Goal: Information Seeking & Learning: Learn about a topic

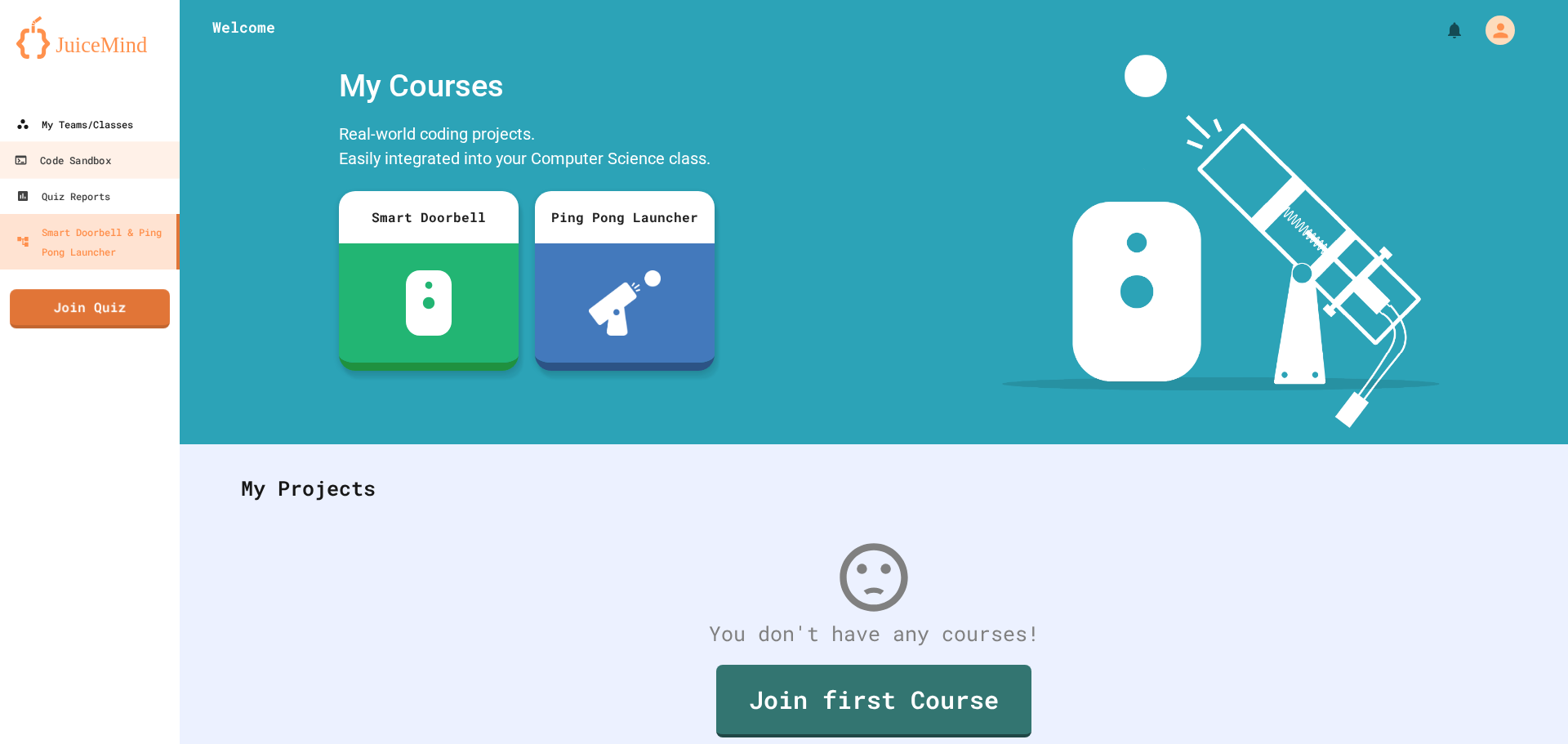
click at [85, 131] on div "My Teams/Classes" at bounding box center [75, 124] width 116 height 20
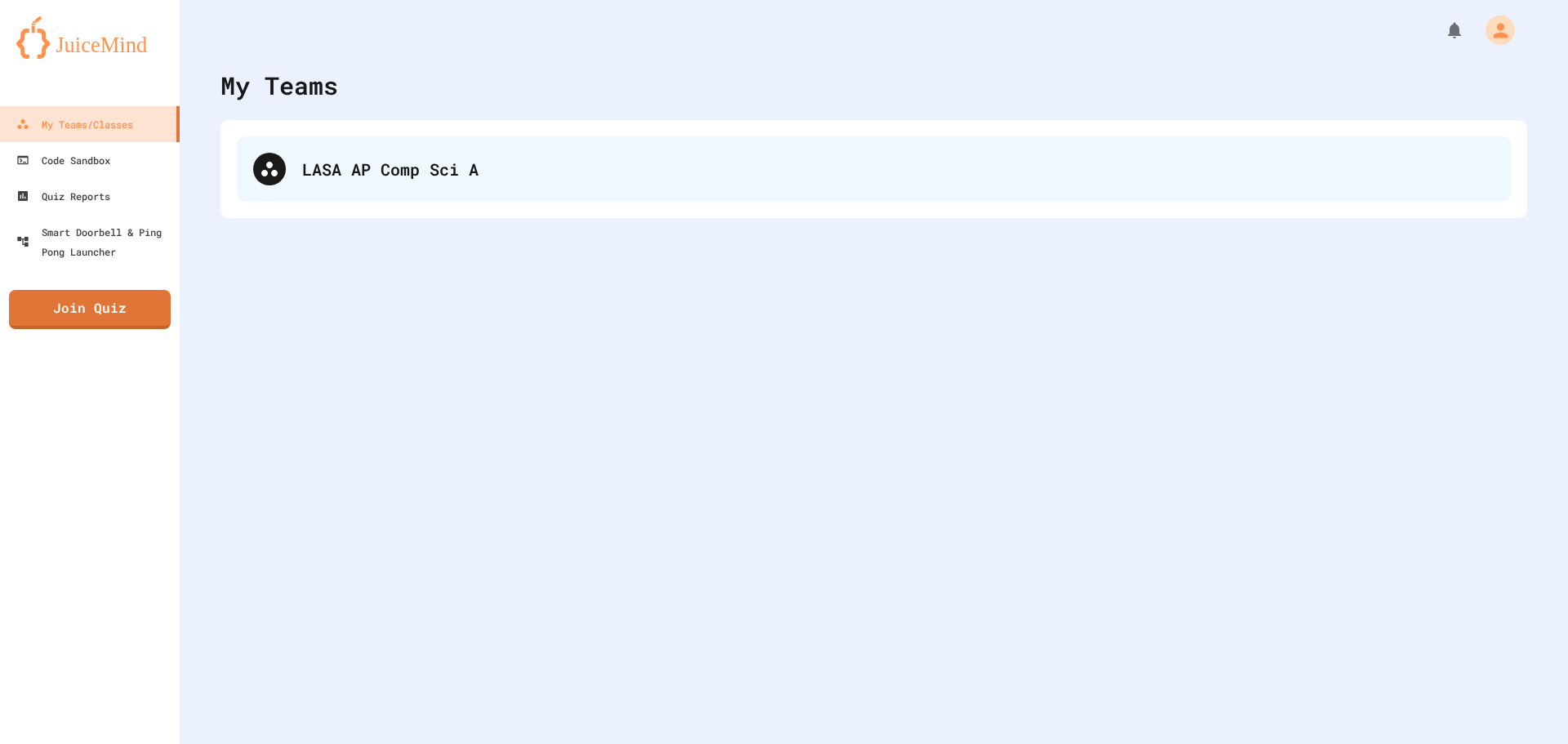
click at [779, 195] on div "LASA AP Comp Sci A" at bounding box center [874, 169] width 1274 height 65
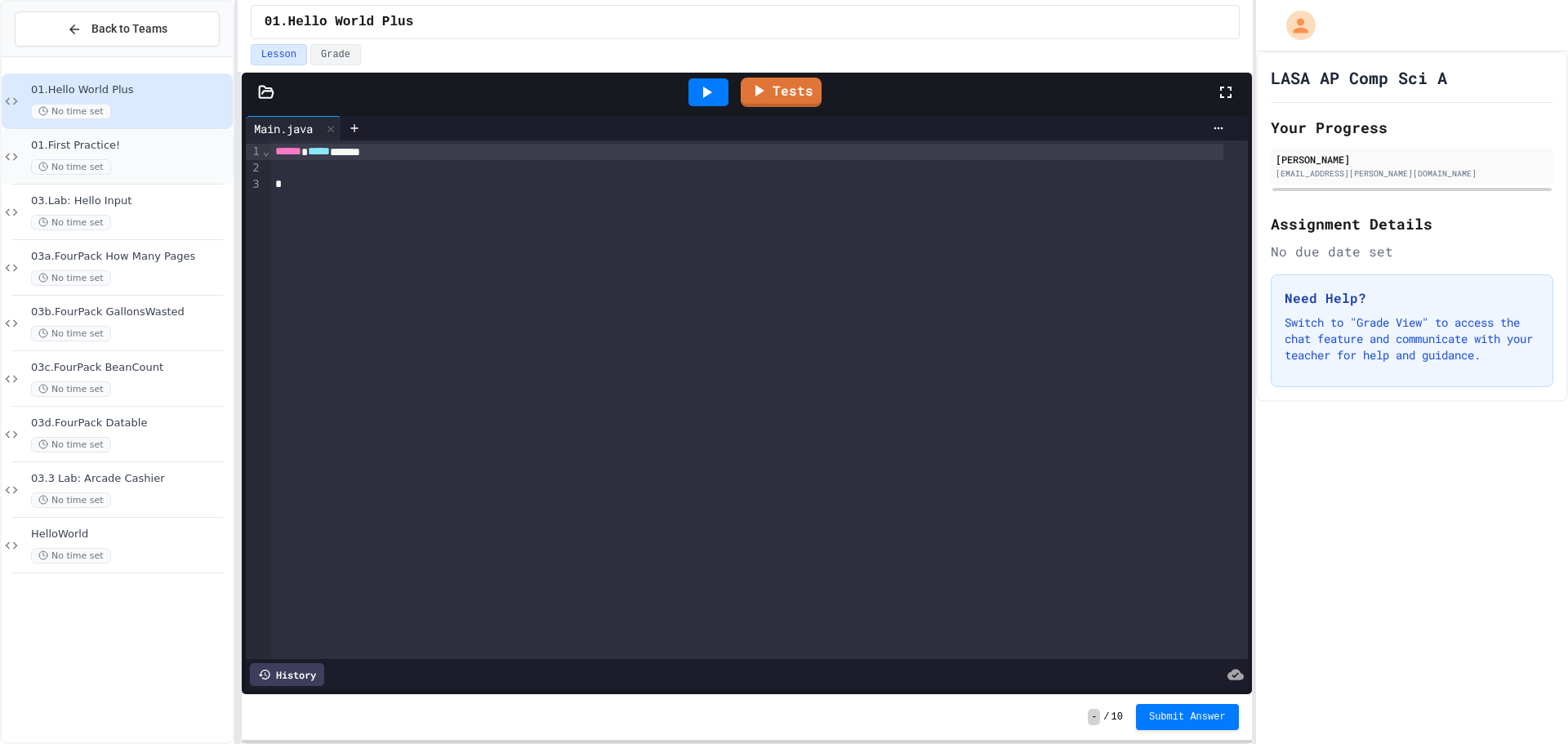
click at [156, 145] on span "01.First Practice!" at bounding box center [130, 146] width 198 height 14
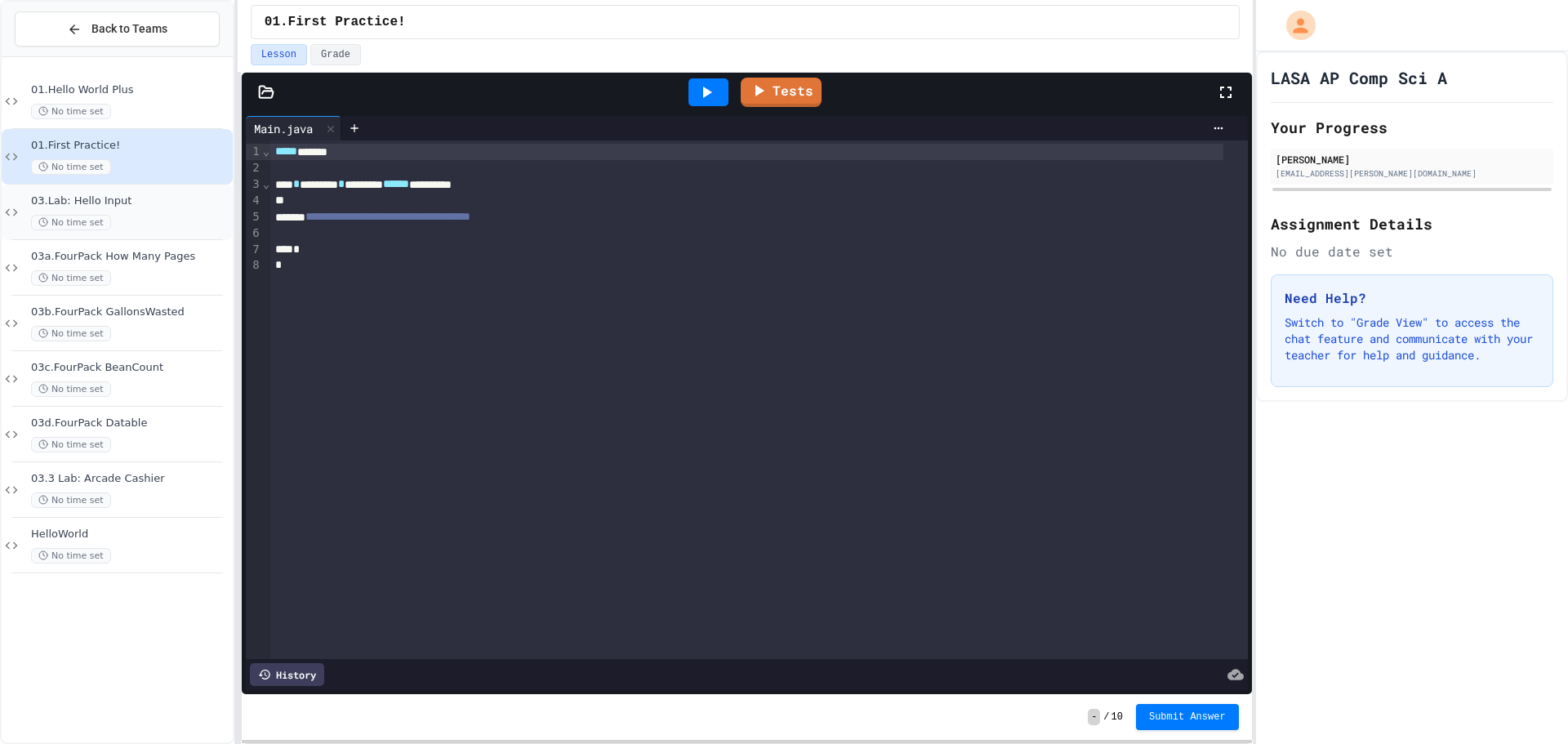
click at [152, 205] on span "03.Lab: Hello Input" at bounding box center [130, 202] width 198 height 14
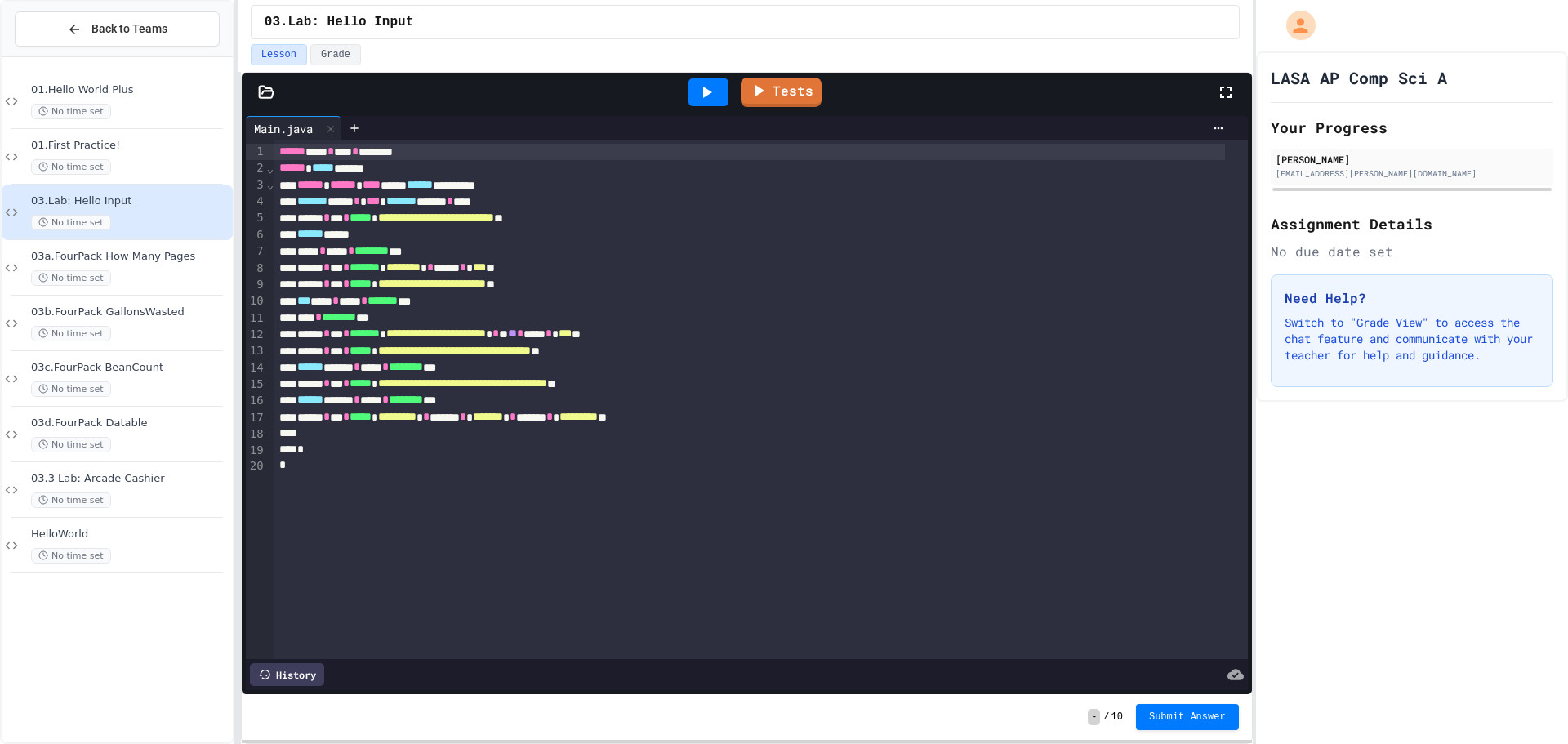
click at [155, 185] on div "03.Lab: Hello Input No time set" at bounding box center [117, 212] width 231 height 56
click at [155, 169] on div "No time set" at bounding box center [130, 167] width 198 height 16
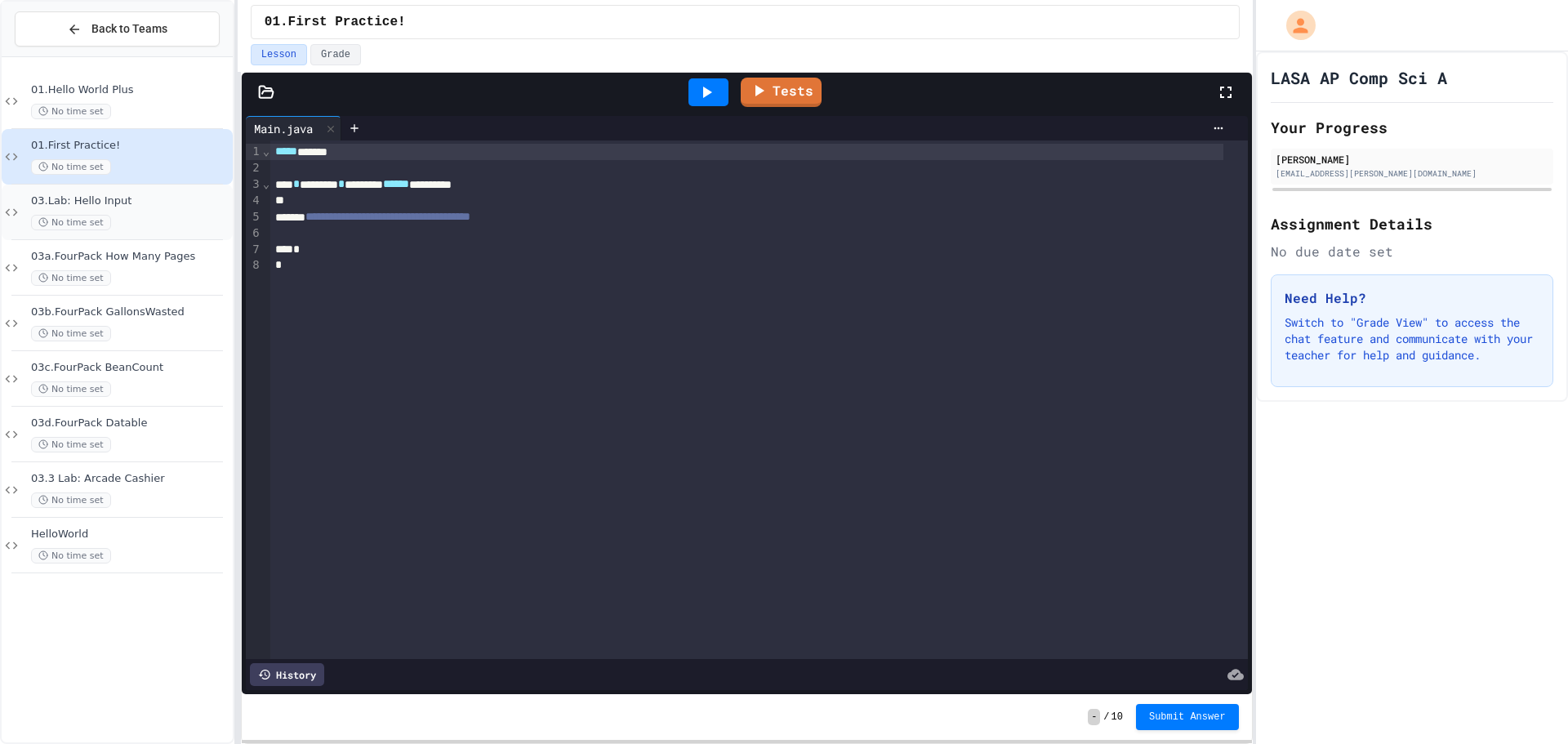
click at [154, 209] on div "03.Lab: Hello Input No time set" at bounding box center [130, 212] width 198 height 36
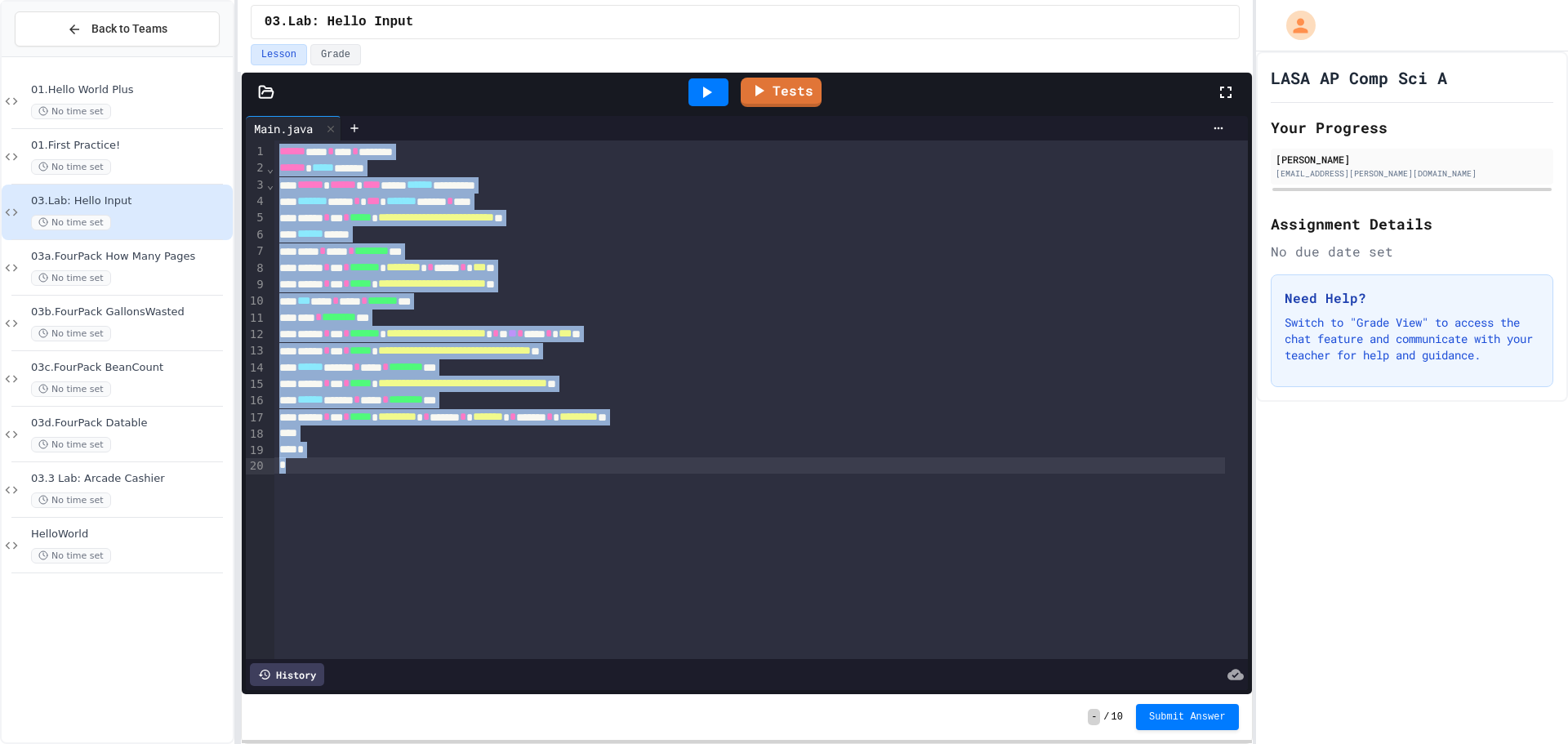
drag, startPoint x: 277, startPoint y: 151, endPoint x: 322, endPoint y: 488, distance: 340.0
click at [322, 488] on div "**********" at bounding box center [761, 400] width 973 height 519
copy div "**********"
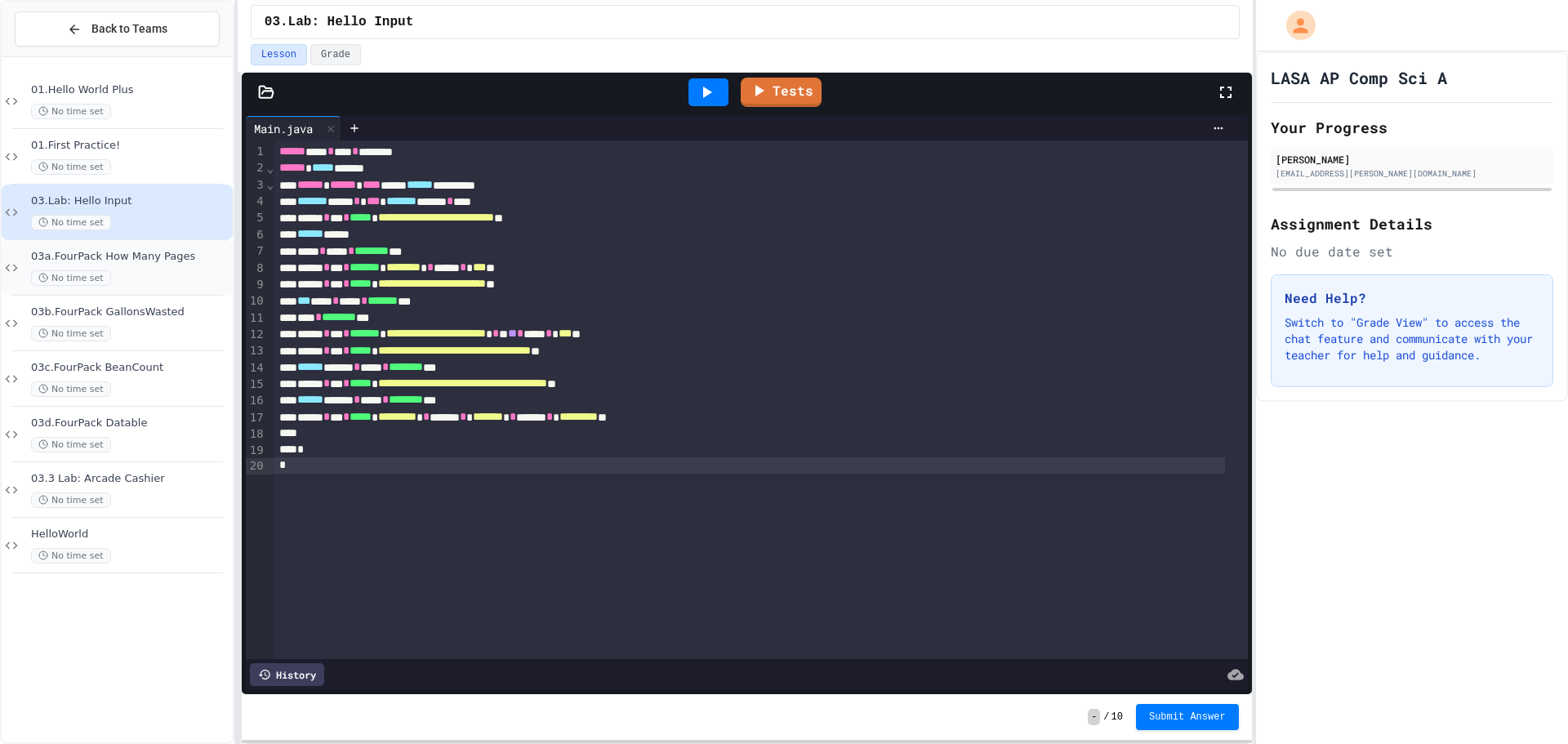
click at [136, 268] on div "03a.FourPack How Many Pages No time set" at bounding box center [130, 268] width 198 height 36
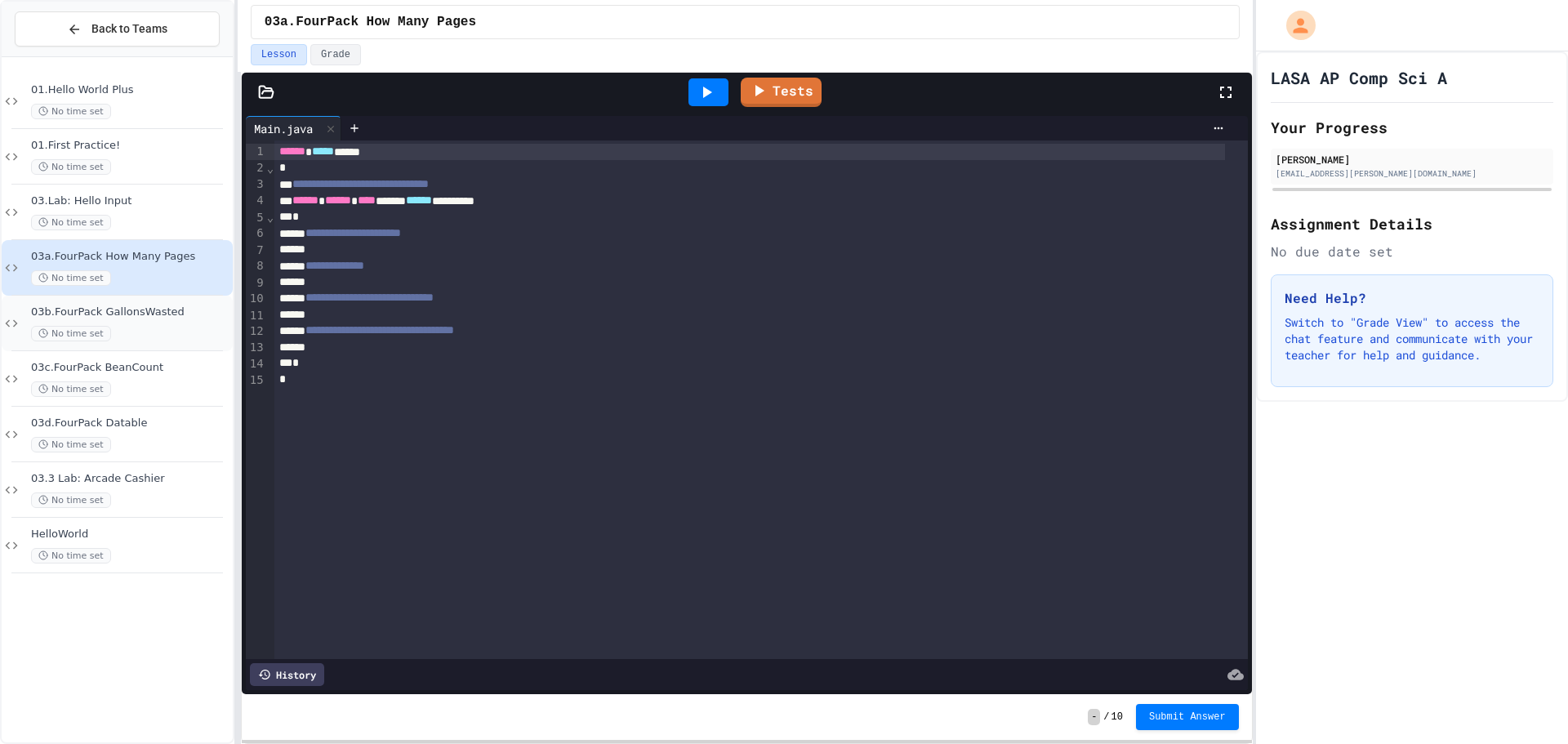
click at [130, 313] on span "03b.FourPack GallonsWasted" at bounding box center [130, 312] width 198 height 14
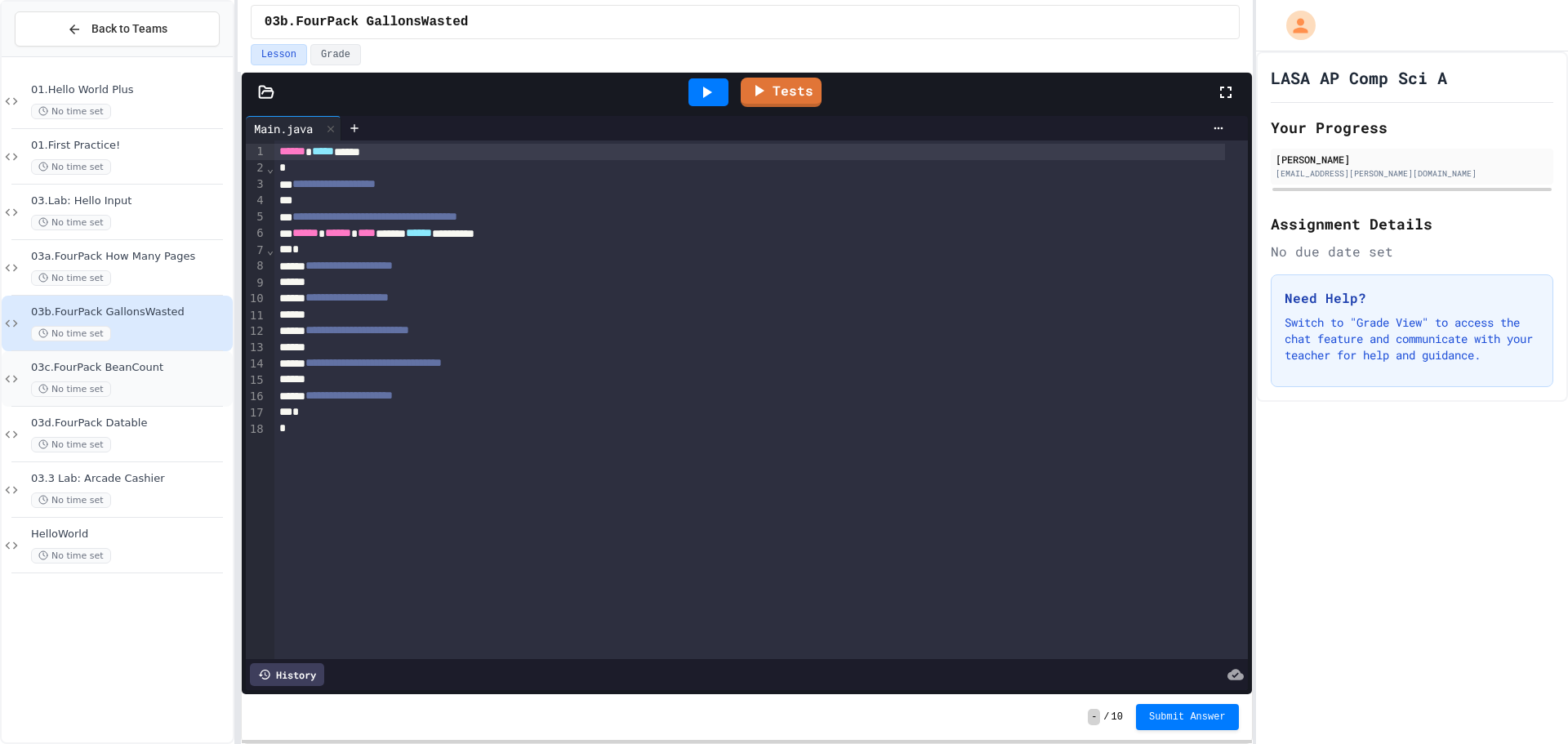
click at [135, 382] on div "No time set" at bounding box center [130, 389] width 198 height 16
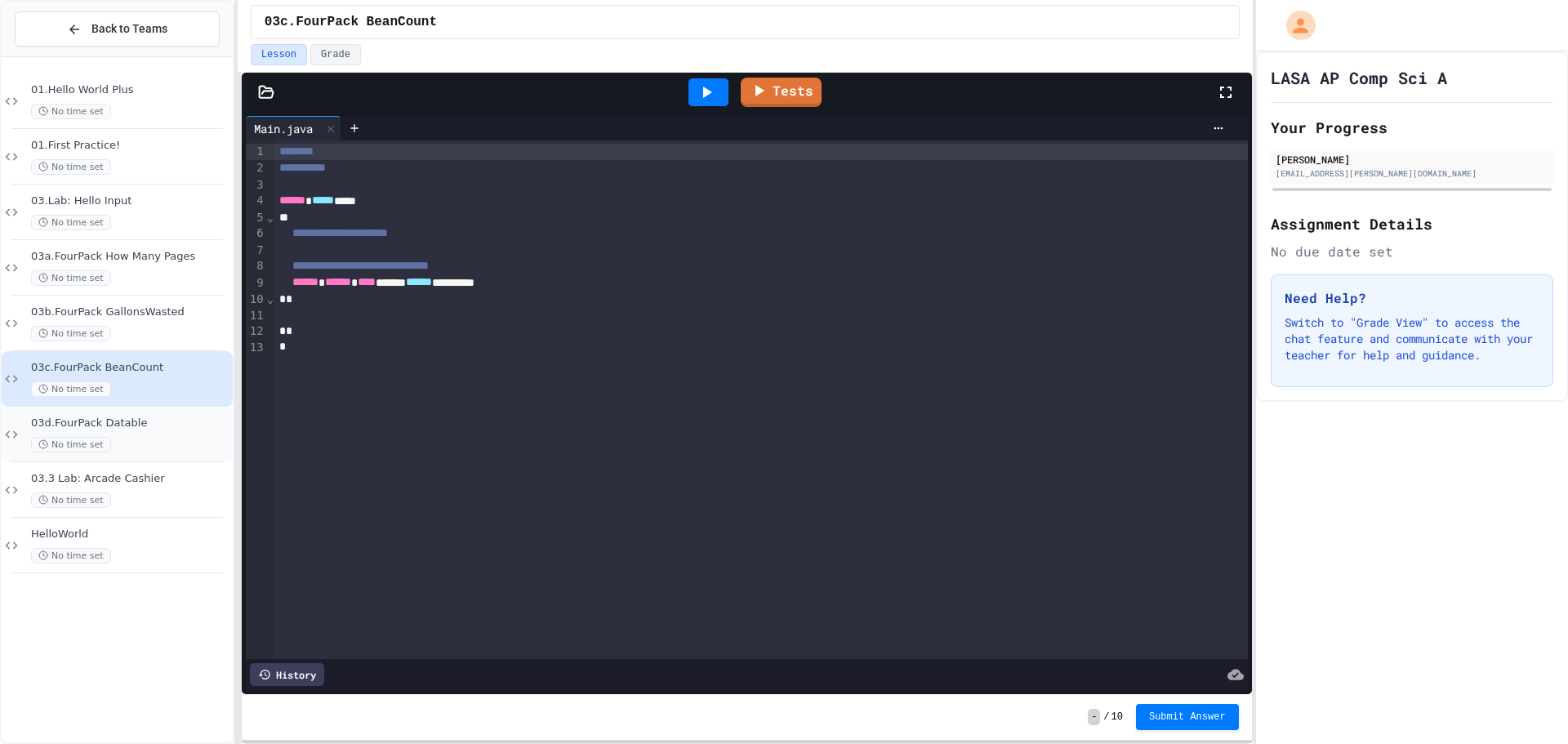
click at [143, 438] on div "No time set" at bounding box center [130, 445] width 198 height 16
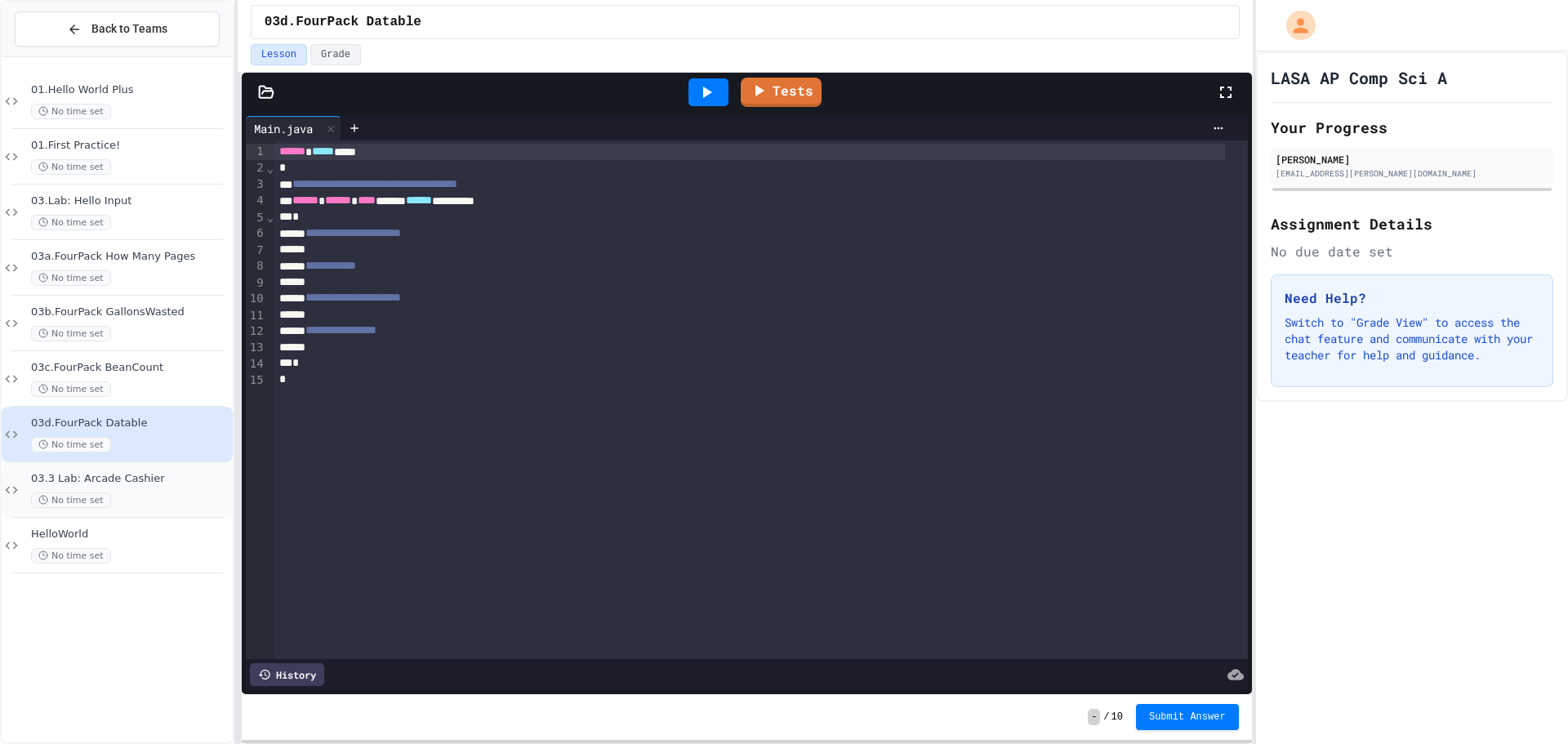
click at [143, 488] on div "03.3 Lab: Arcade Cashier No time set" at bounding box center [130, 489] width 198 height 36
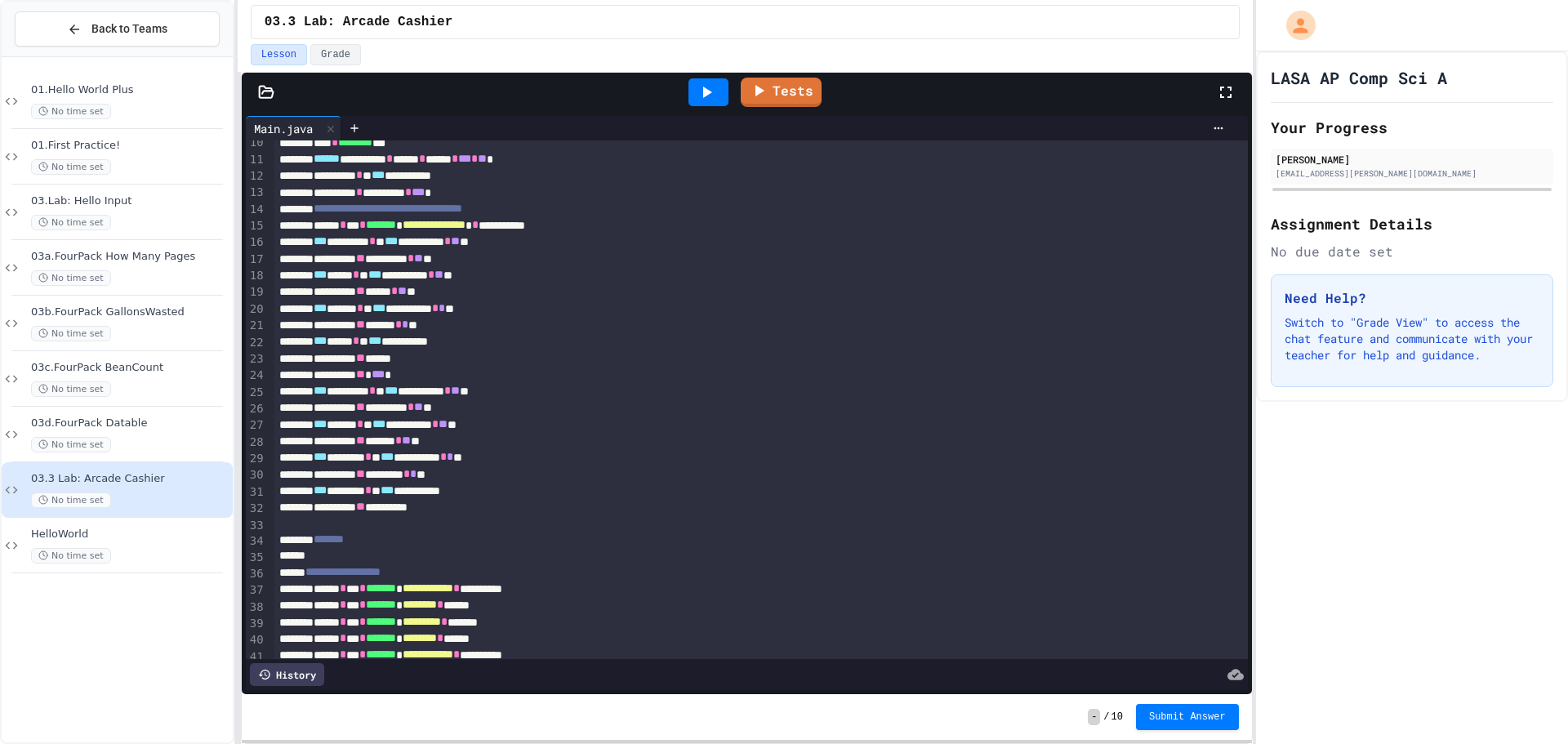
scroll to position [163, 0]
